Goal: Navigation & Orientation: Go to known website

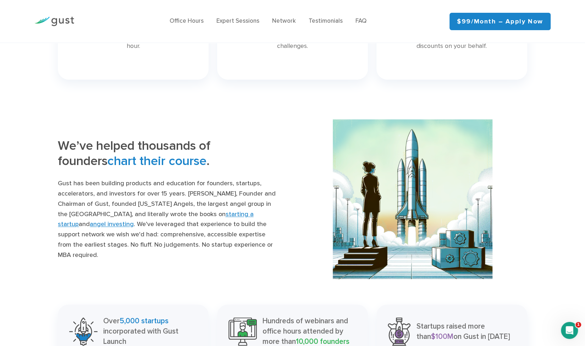
scroll to position [598, 0]
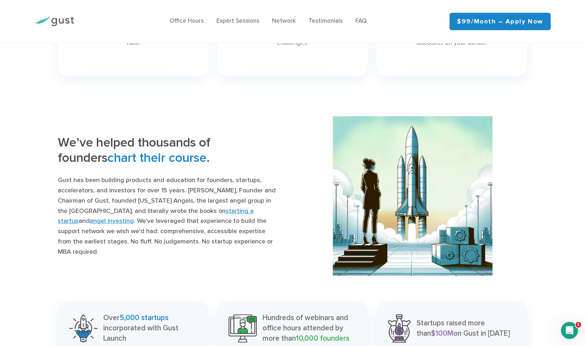
click at [62, 16] on div at bounding box center [54, 21] width 50 height 24
click at [62, 20] on img at bounding box center [54, 22] width 40 height 10
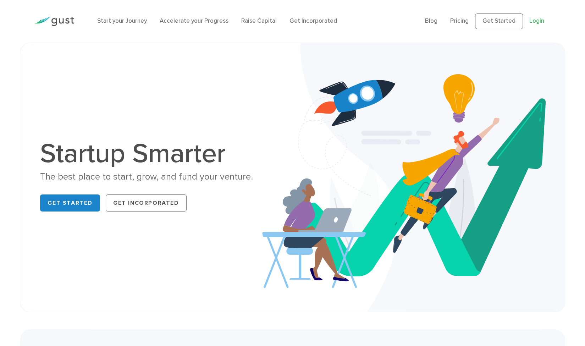
click at [538, 22] on link "Login" at bounding box center [537, 20] width 15 height 7
